Goal: Information Seeking & Learning: Learn about a topic

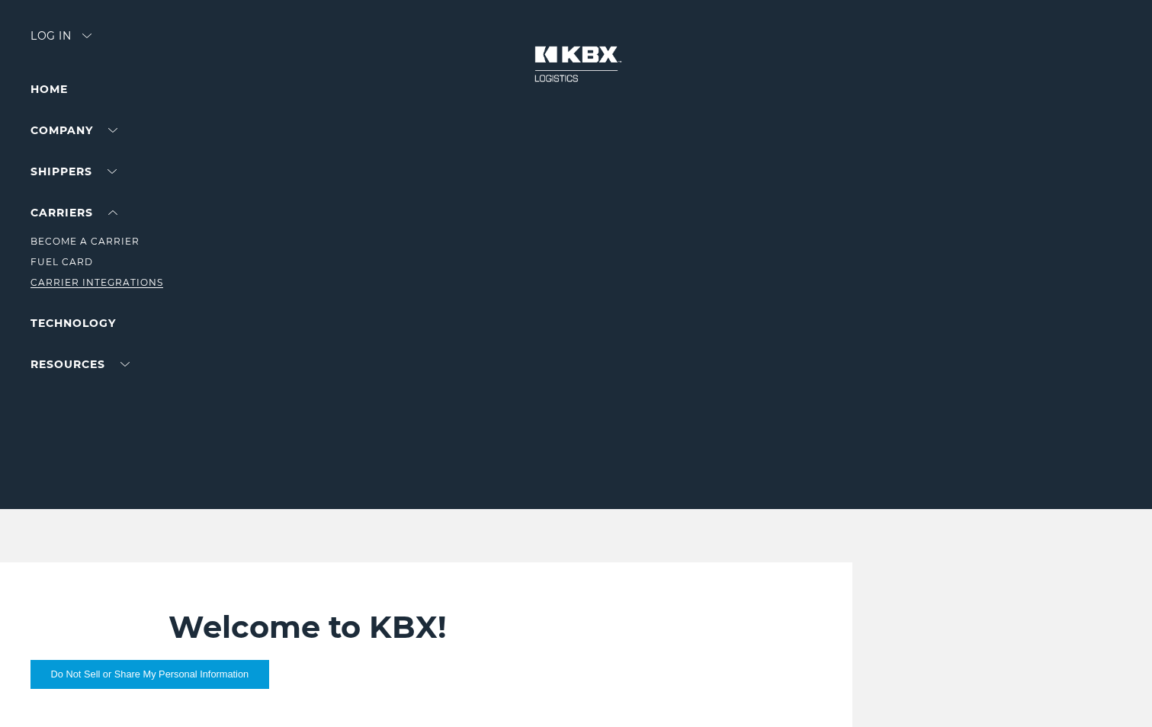
click at [75, 281] on link "Carrier Integrations" at bounding box center [96, 282] width 133 height 11
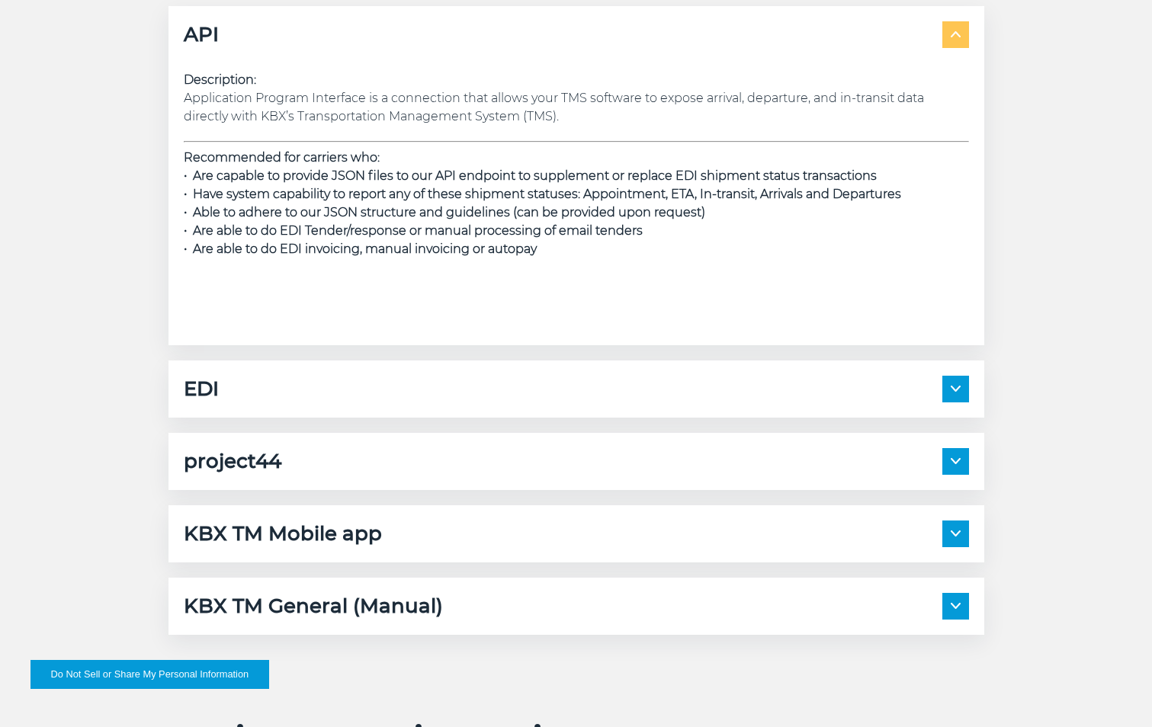
scroll to position [2172, 0]
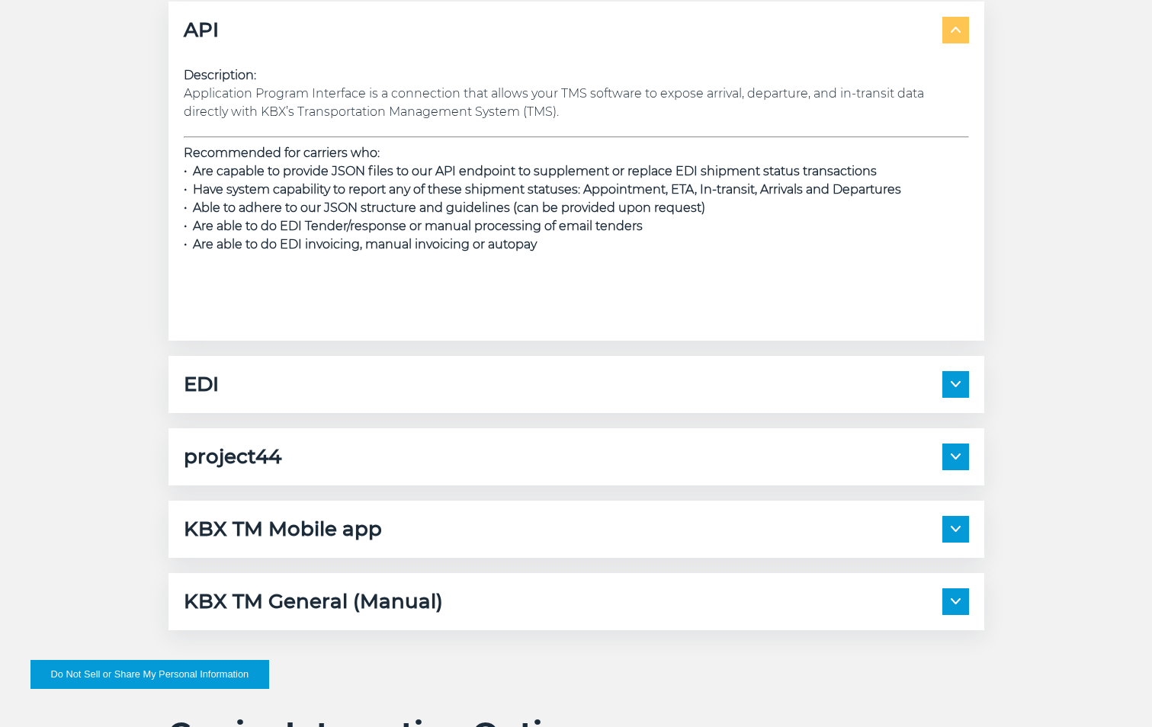
click at [958, 33] on img at bounding box center [956, 30] width 10 height 6
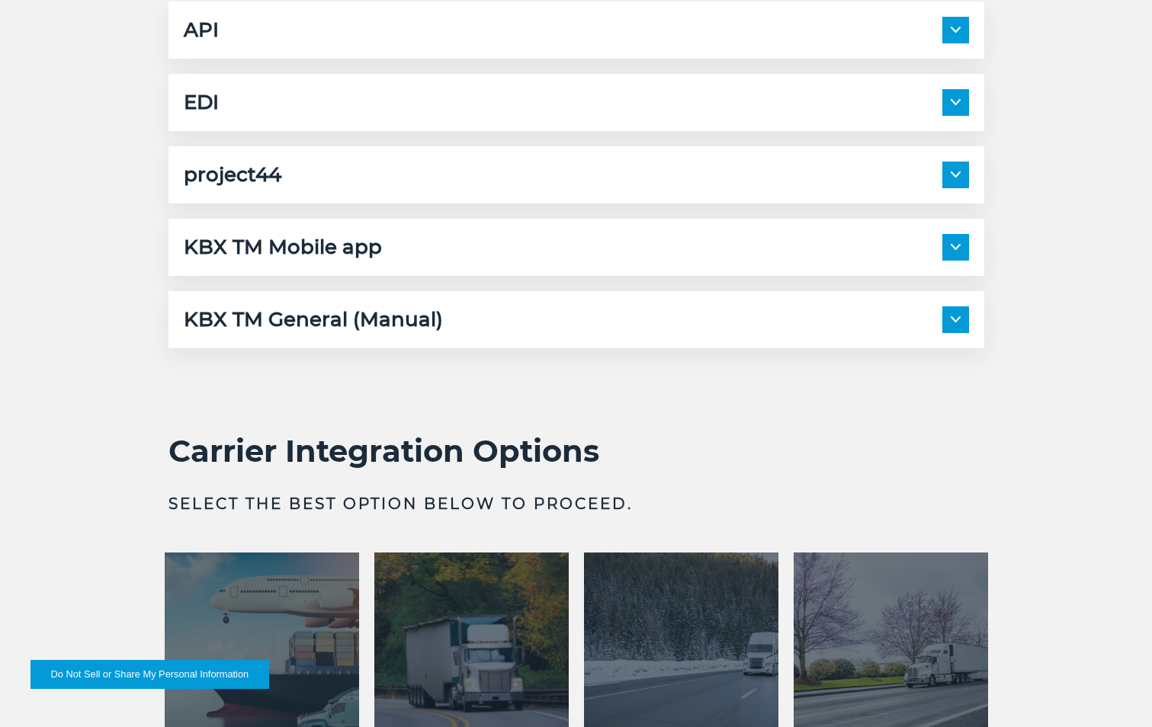
click at [971, 255] on div "KBX TM Mobile app Description: KBX TM Mobile is our mobile app for drivers to u…" at bounding box center [576, 247] width 816 height 57
click at [953, 249] on img at bounding box center [956, 247] width 10 height 6
